Goal: Obtain resource: Download file/media

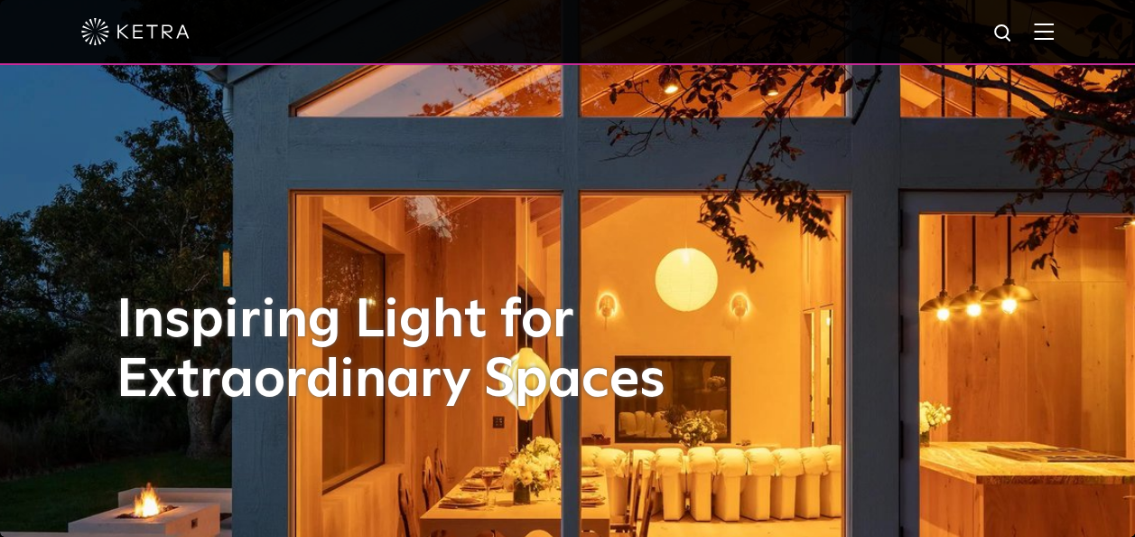
click at [1054, 34] on img at bounding box center [1044, 31] width 20 height 17
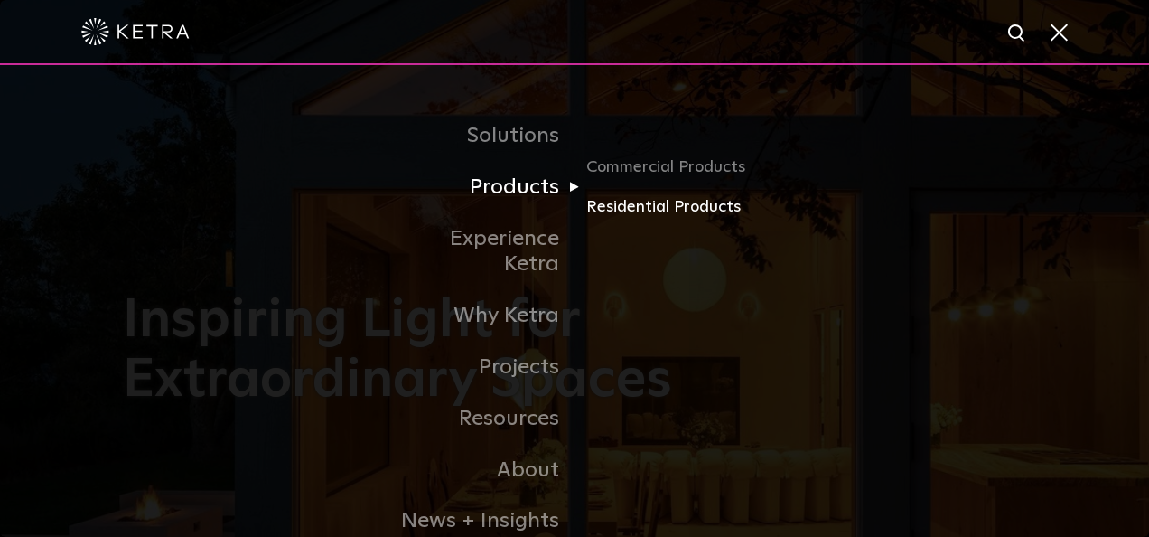
click at [636, 210] on link "Residential Products" at bounding box center [672, 207] width 173 height 26
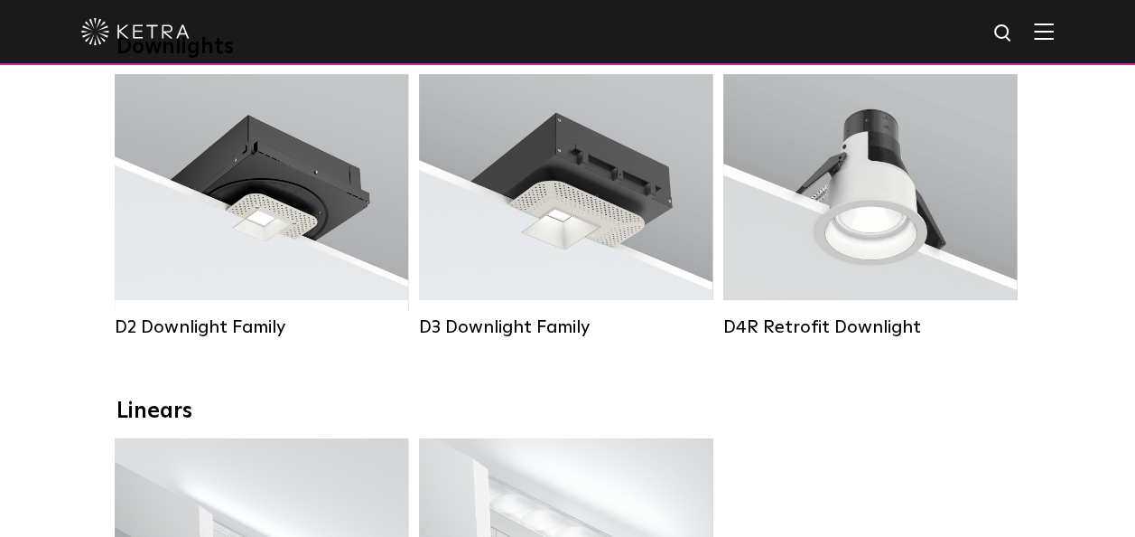
scroll to position [303, 0]
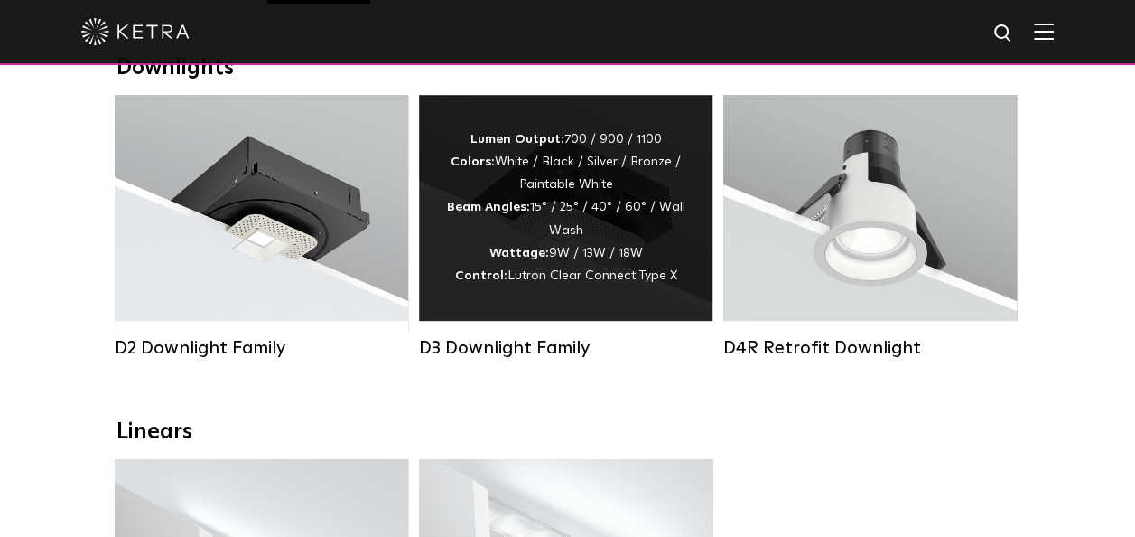
click at [505, 275] on strong "Control:" at bounding box center [481, 275] width 52 height 13
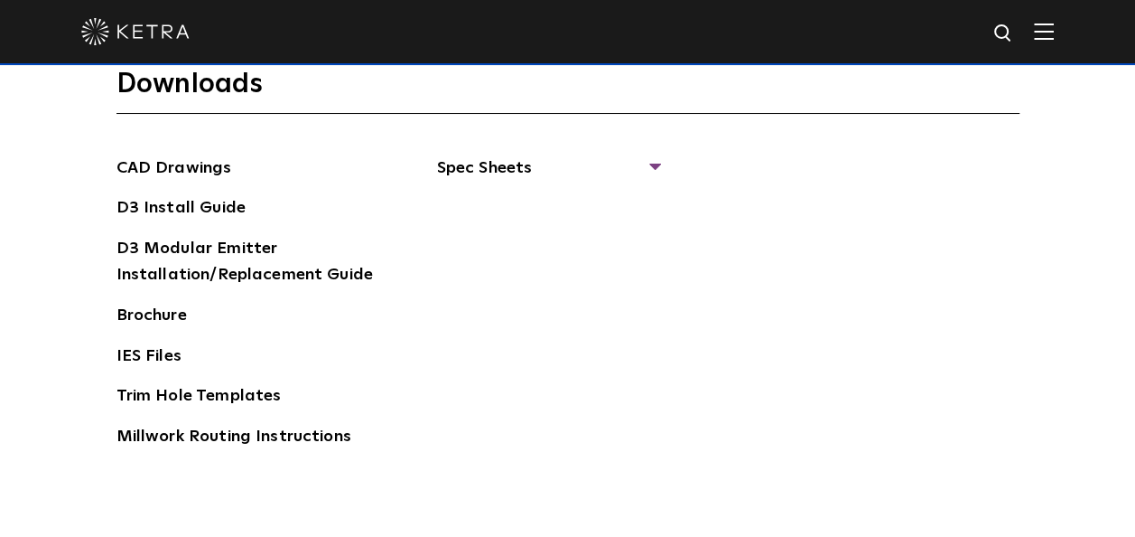
scroll to position [2590, 0]
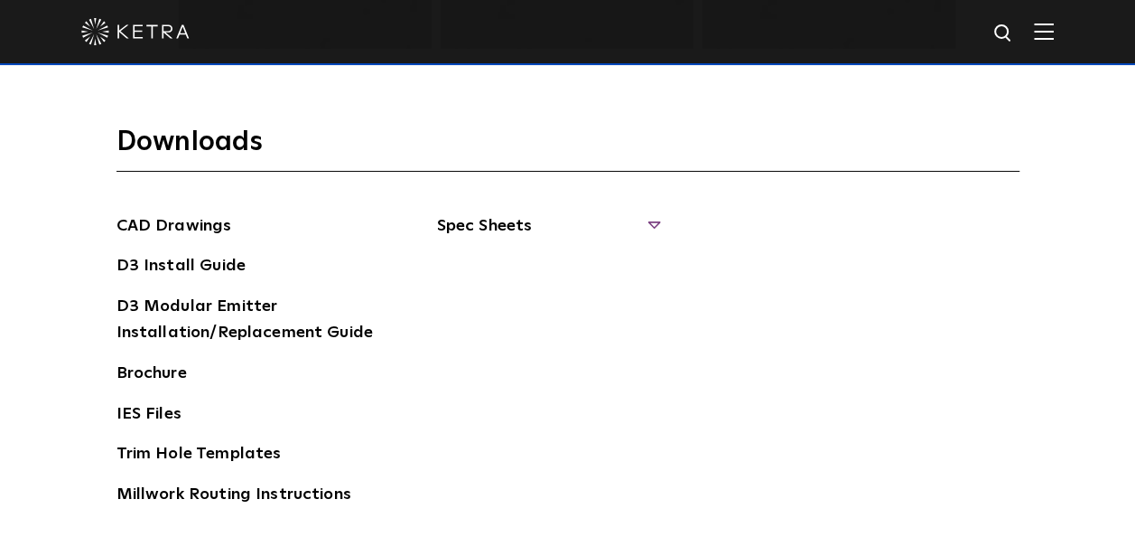
click at [511, 220] on span "Spec Sheets" at bounding box center [547, 233] width 221 height 40
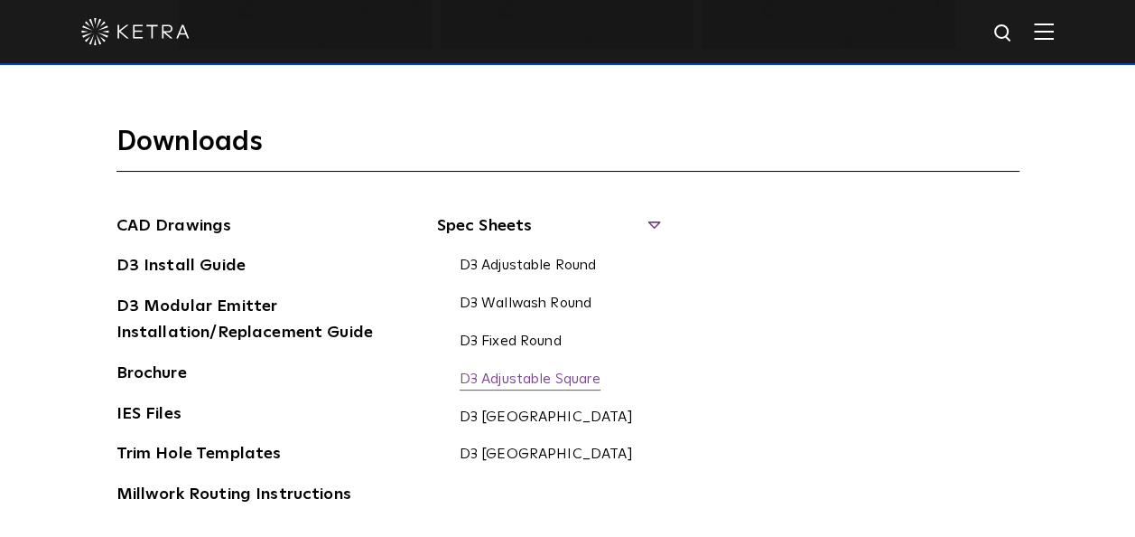
click at [516, 376] on link "D3 Adjustable Square" at bounding box center [530, 380] width 141 height 20
click at [217, 264] on link "D3 Install Guide" at bounding box center [181, 267] width 129 height 29
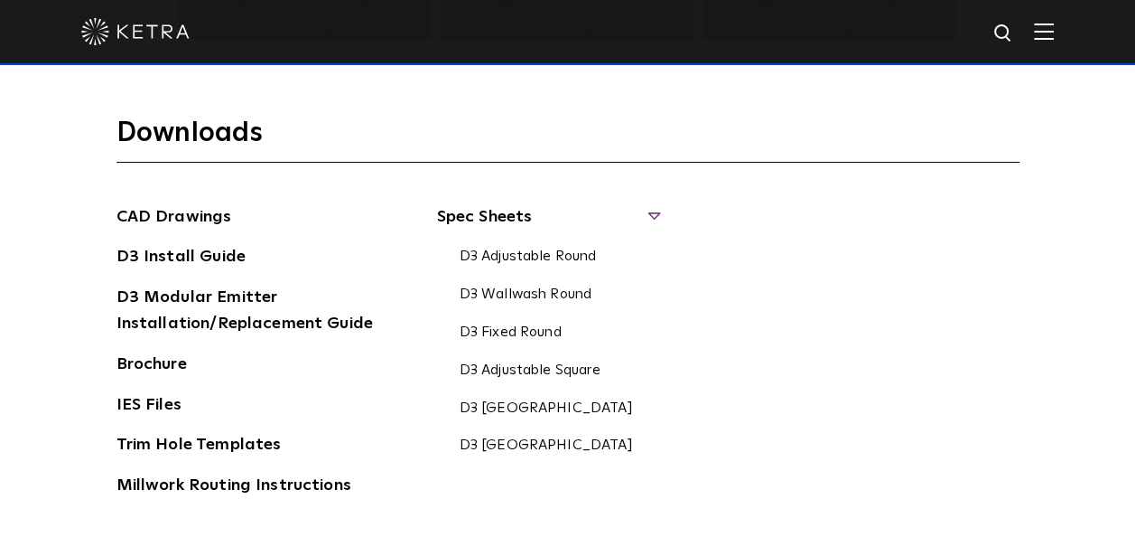
scroll to position [2594, 0]
